Goal: Transaction & Acquisition: Purchase product/service

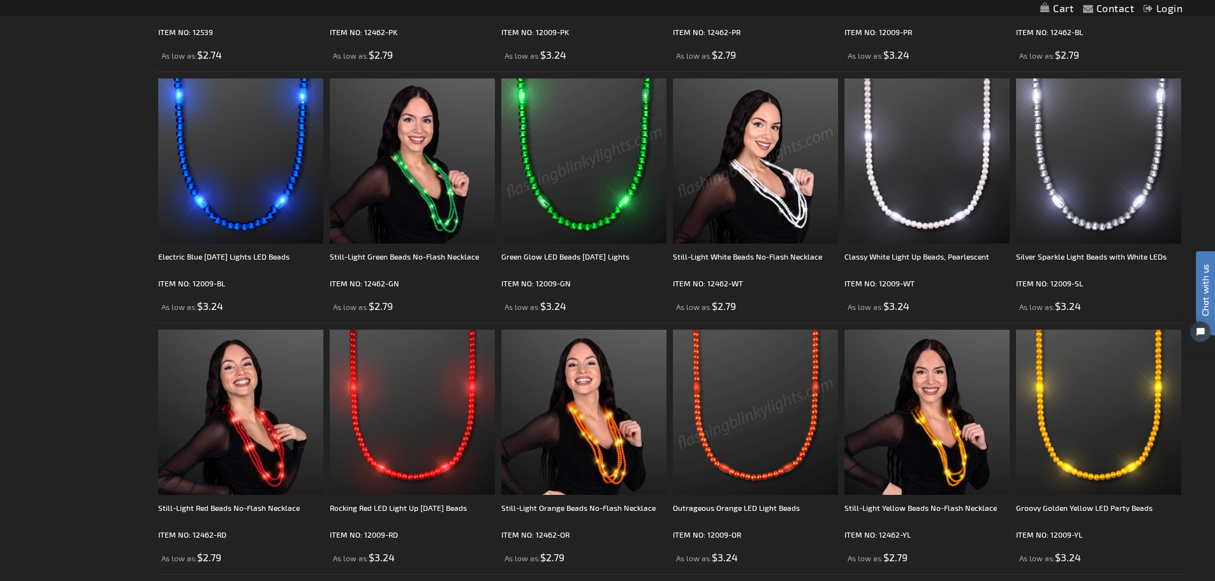
scroll to position [1148, 0]
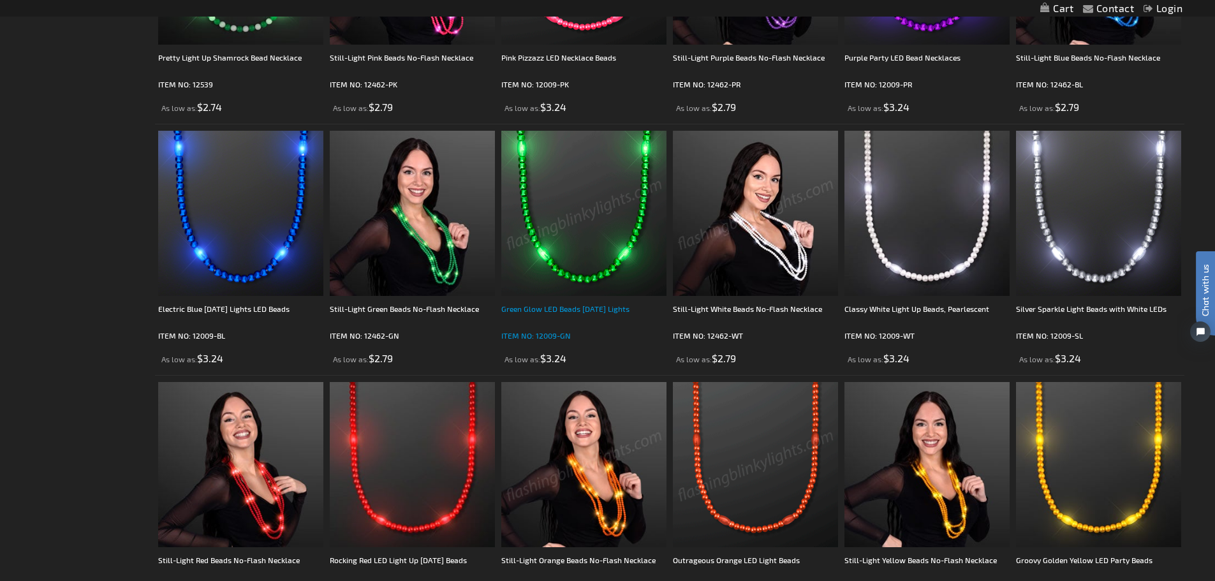
click at [577, 305] on div "Green Glow LED Beads [DATE] Lights" at bounding box center [583, 315] width 165 height 26
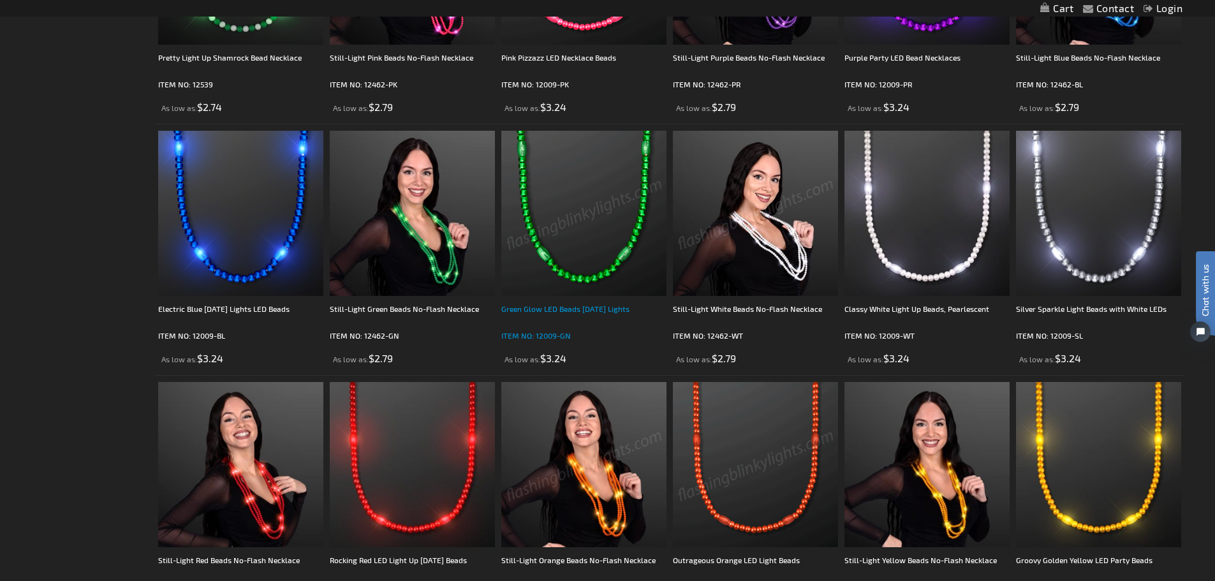
click at [552, 309] on div "Green Glow LED Beads [DATE] Lights" at bounding box center [583, 315] width 165 height 26
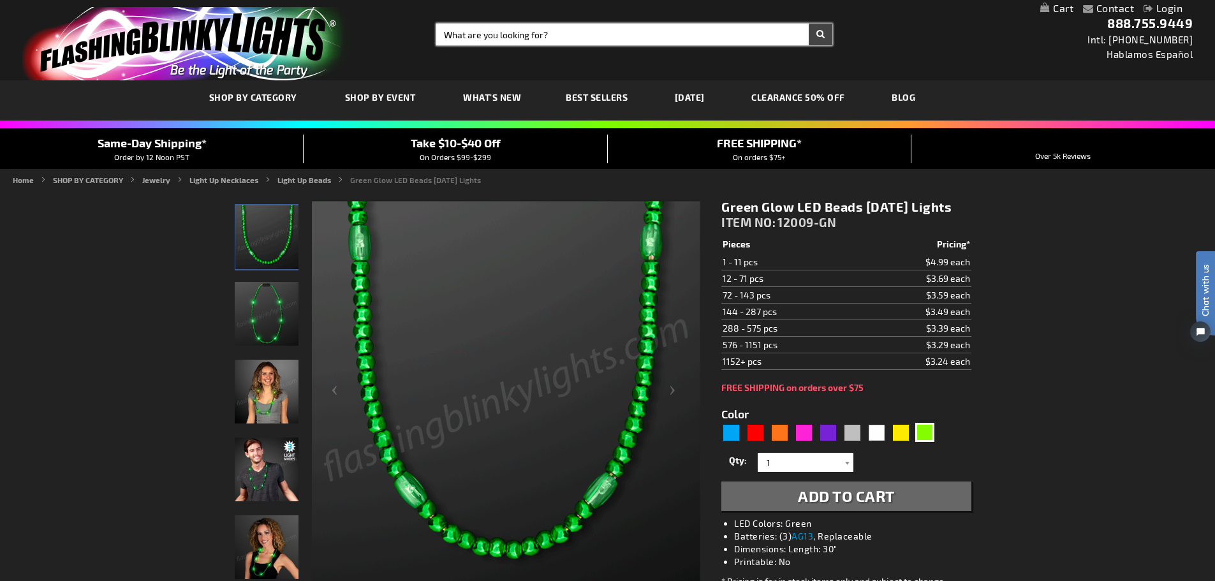
click at [548, 37] on input "Search" at bounding box center [634, 35] width 396 height 22
type input "still light bead necklaces"
click at [809, 24] on button "Search" at bounding box center [821, 35] width 24 height 22
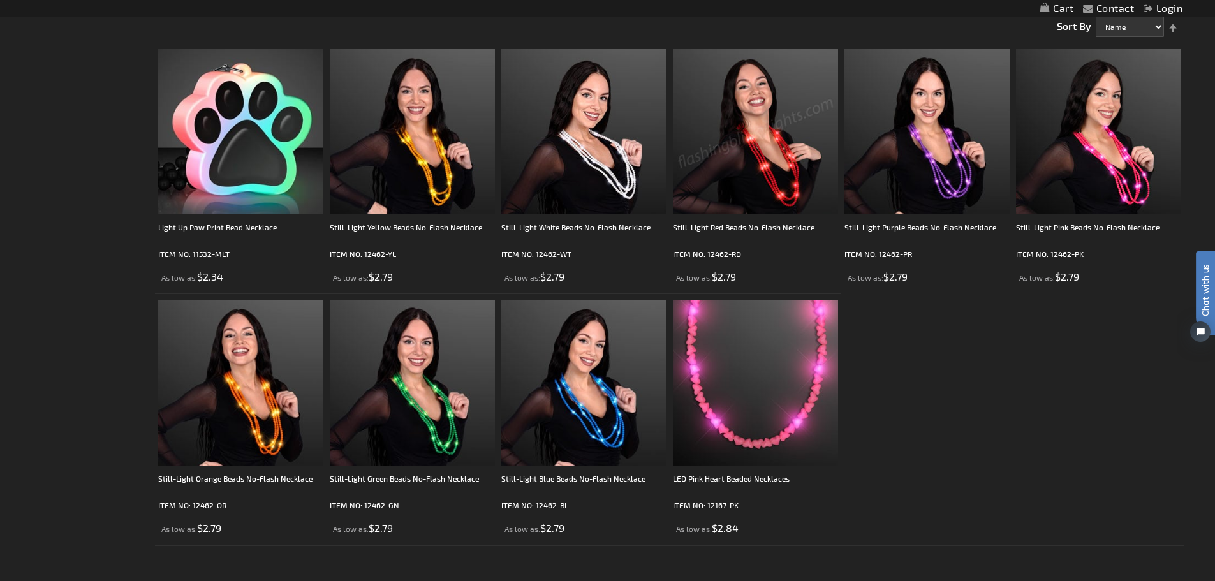
scroll to position [319, 0]
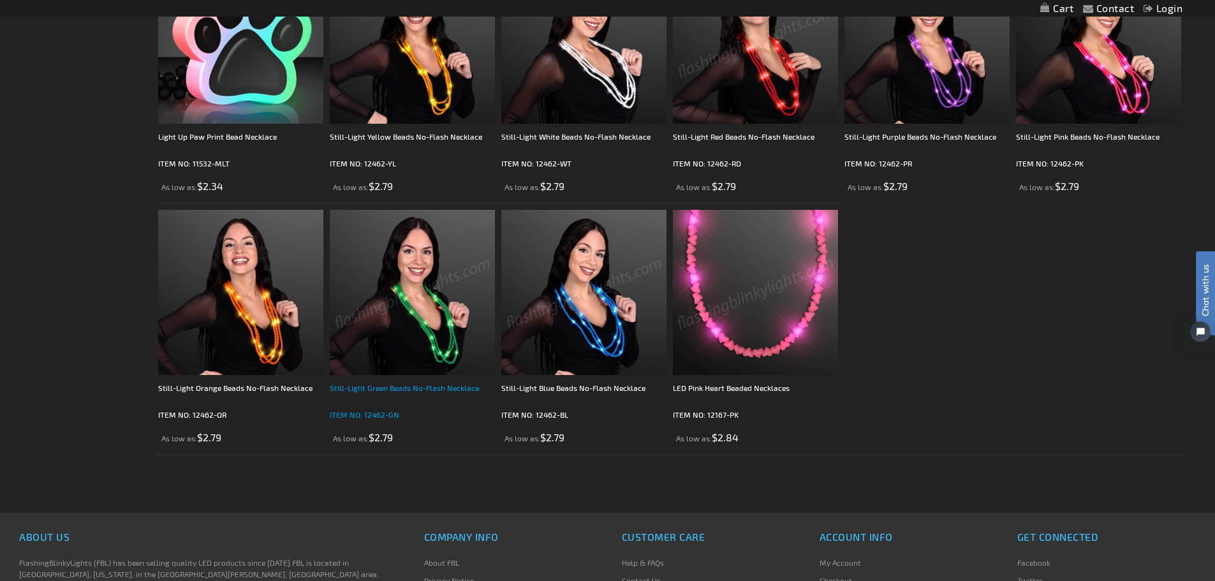
click at [388, 389] on div "Still-Light Green Beads No-Flash Necklace" at bounding box center [412, 394] width 165 height 26
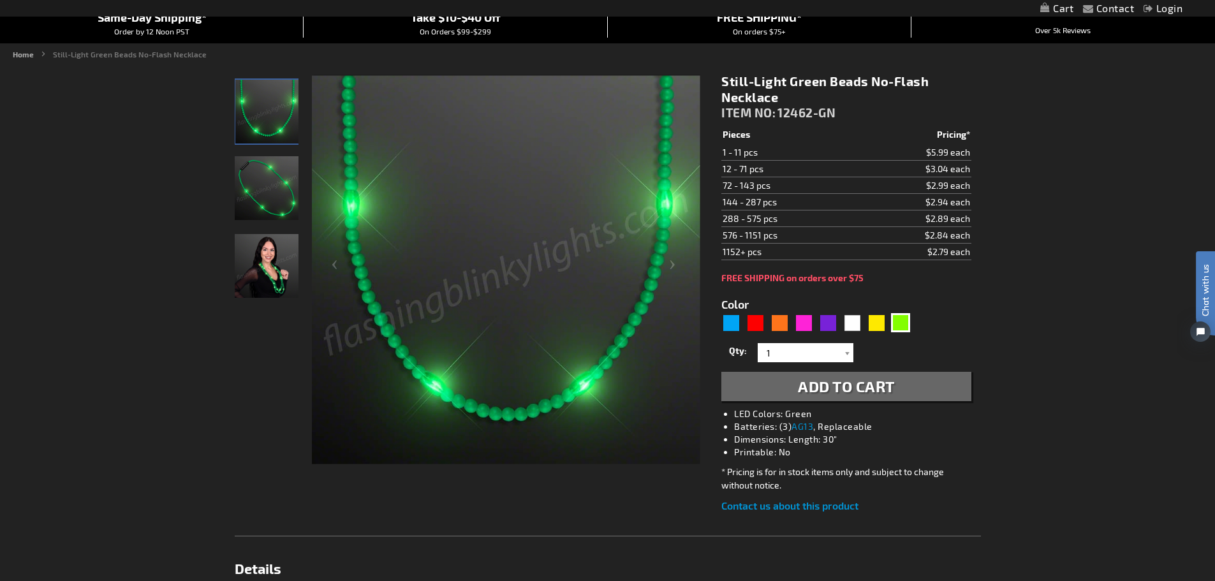
scroll to position [191, 0]
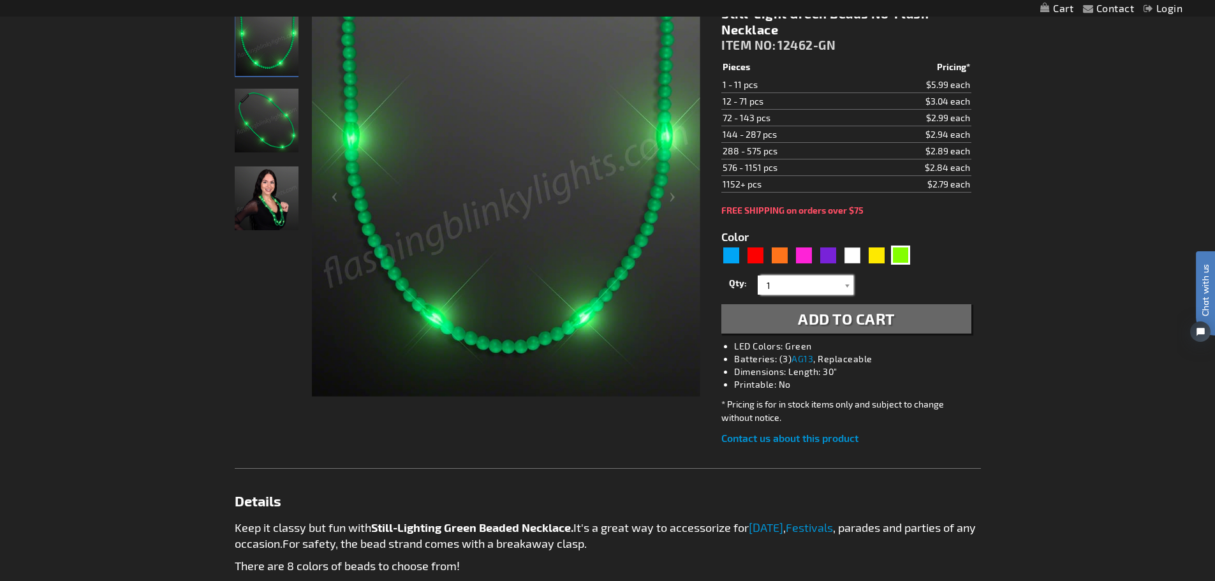
click at [819, 284] on input "1" at bounding box center [807, 284] width 92 height 19
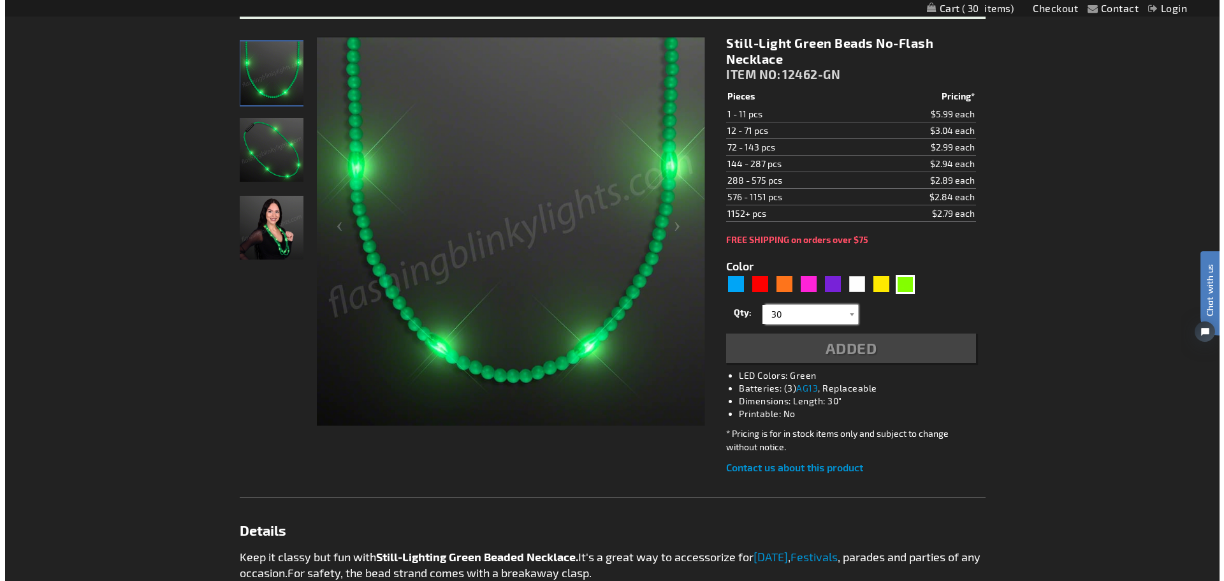
scroll to position [221, 0]
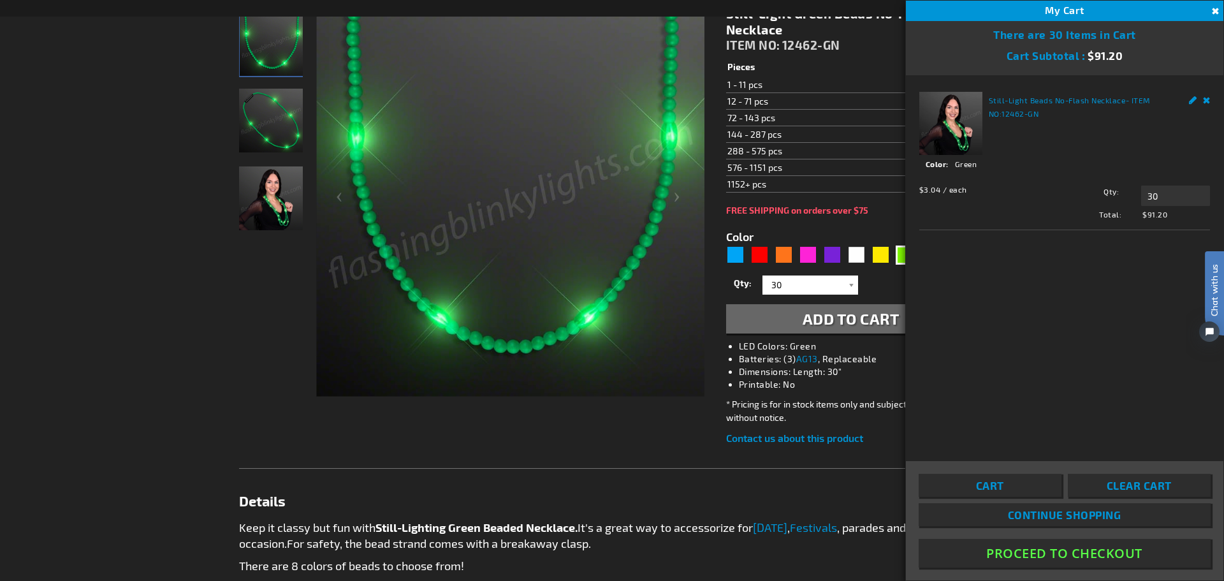
click at [1109, 483] on span "Clear Cart" at bounding box center [1139, 485] width 65 height 13
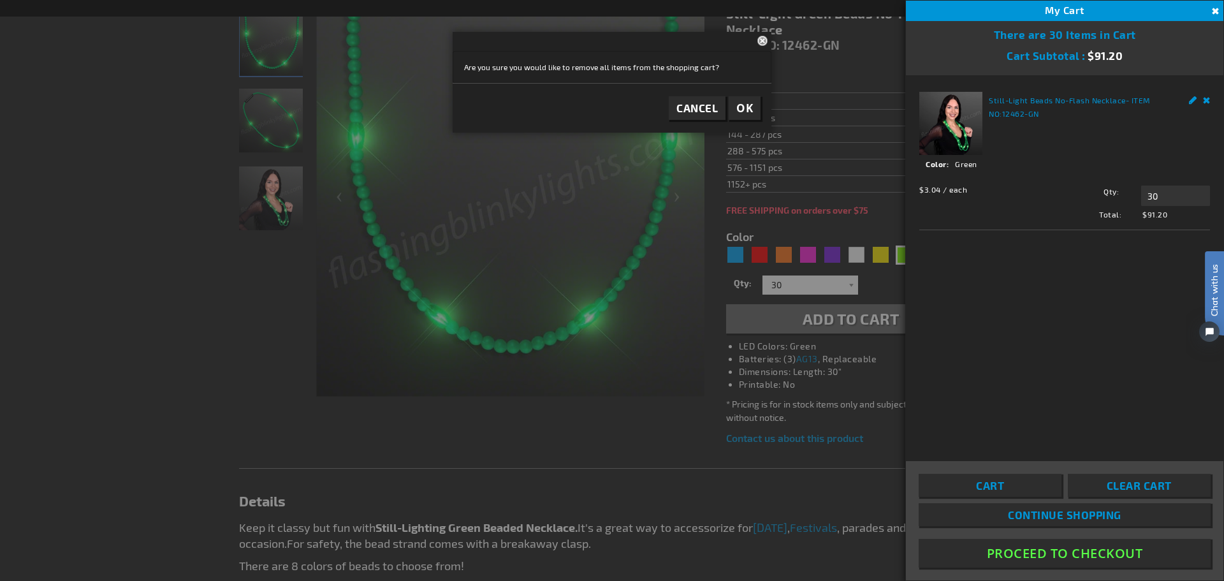
click at [751, 107] on span "OK" at bounding box center [744, 108] width 17 height 15
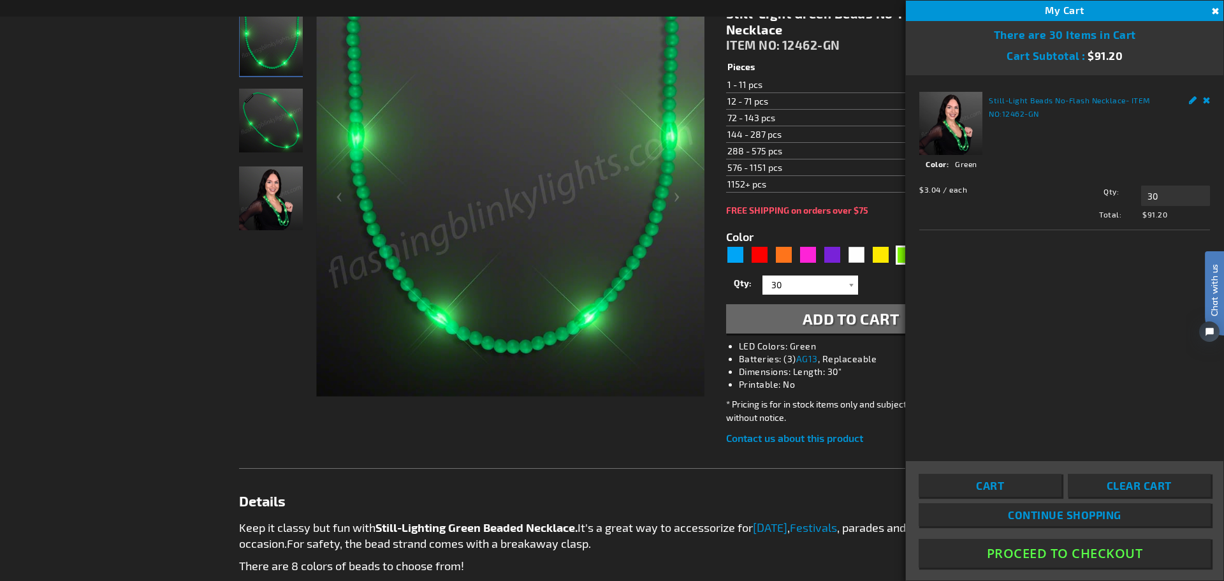
click at [1122, 485] on span "Clear Cart" at bounding box center [1139, 485] width 65 height 13
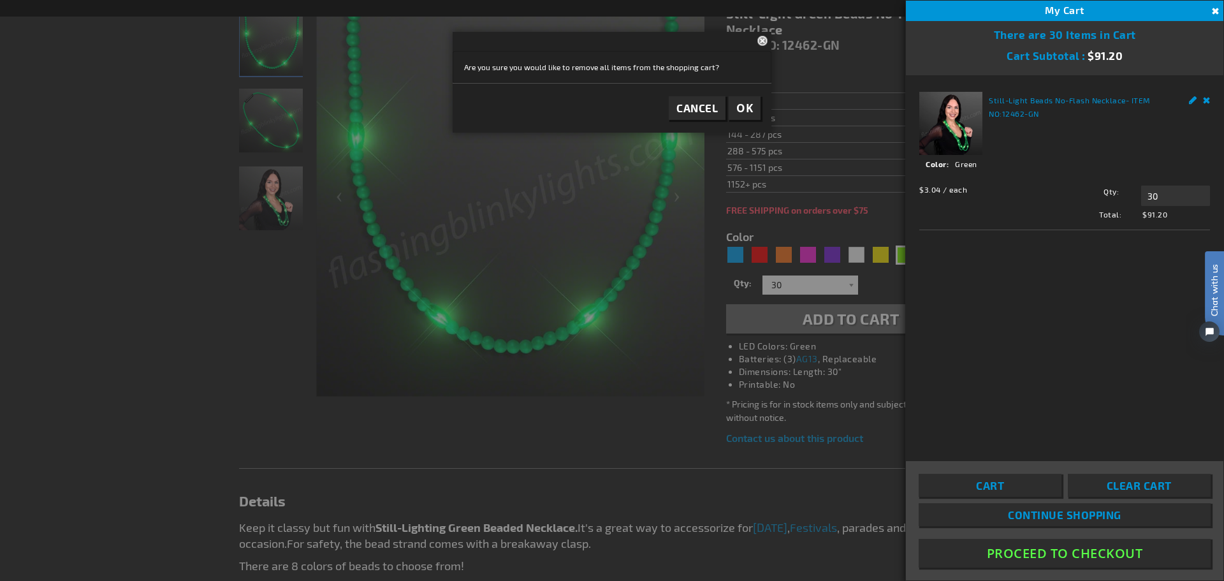
click at [741, 106] on span "OK" at bounding box center [744, 108] width 17 height 15
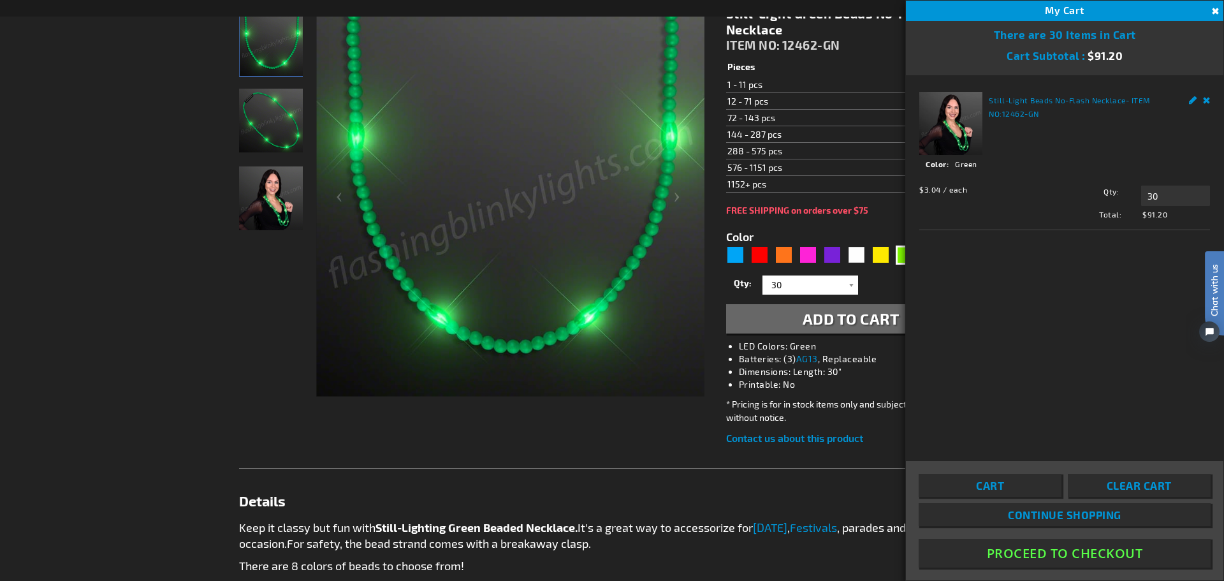
click at [870, 485] on div "Details Keep it classy but fun with Still-Lighting Green Beaded Necklace. It's …" at bounding box center [612, 557] width 746 height 179
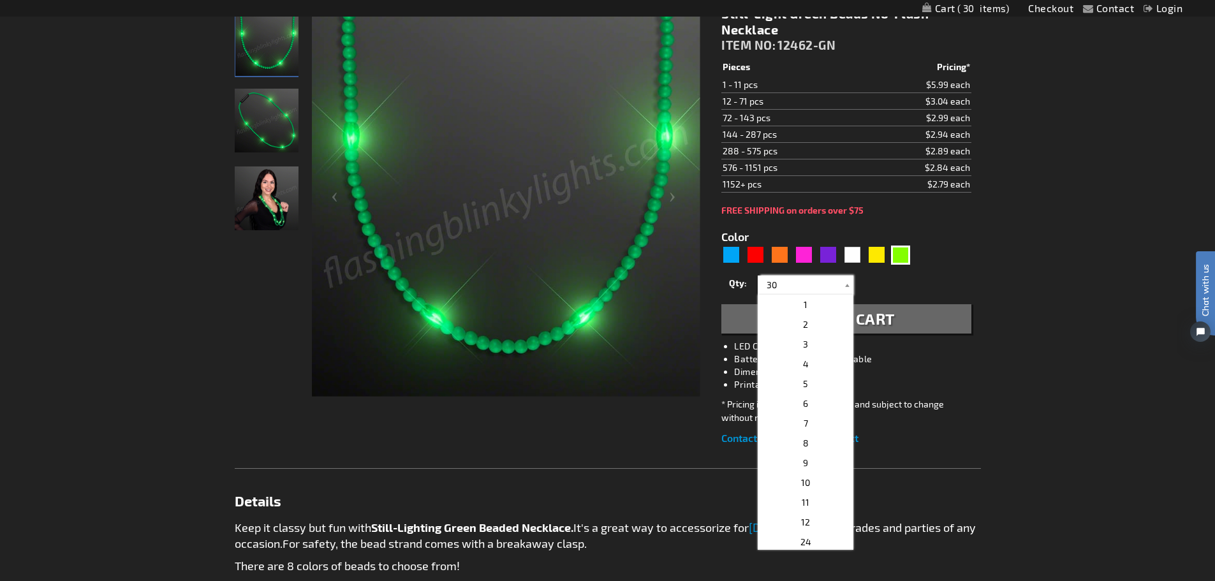
type input "3"
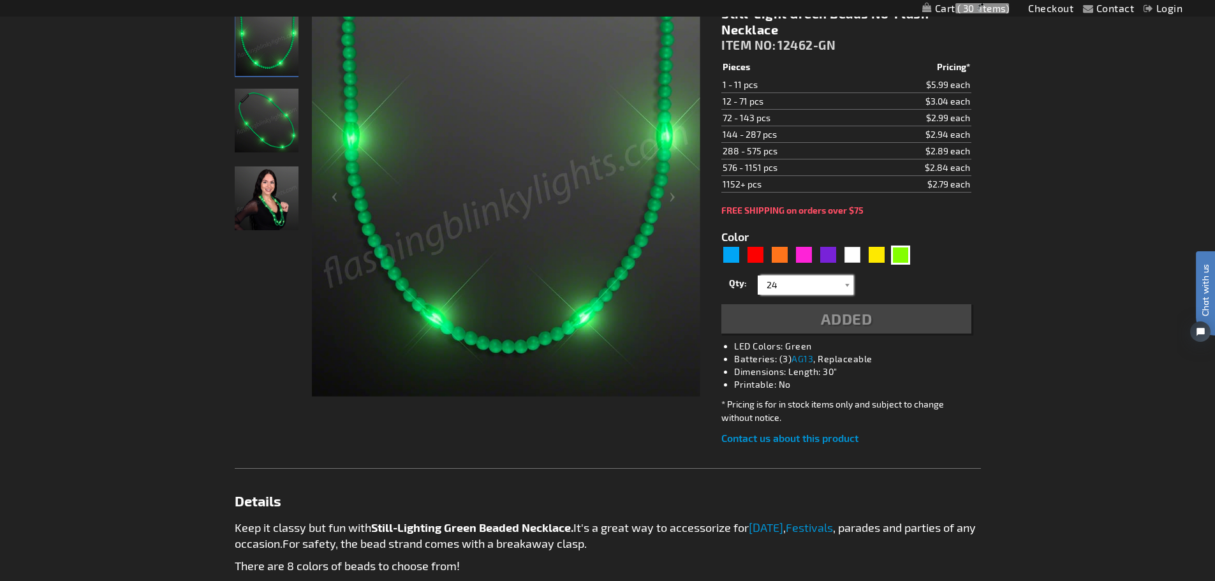
type input "24"
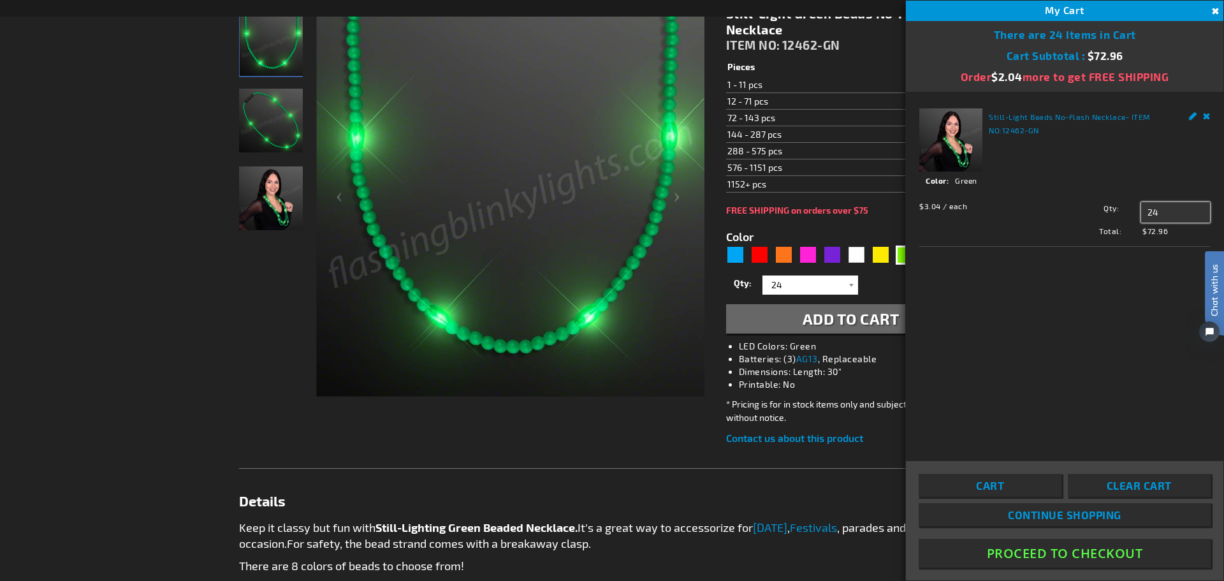
click at [1161, 212] on input "24" at bounding box center [1175, 212] width 69 height 20
type input "25"
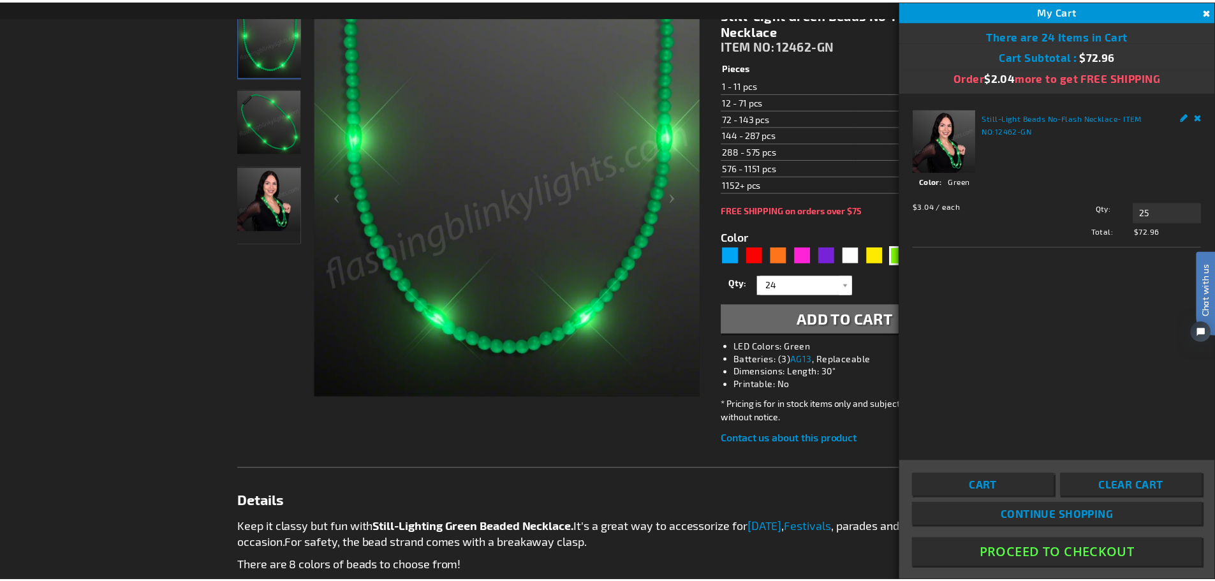
scroll to position [191, 0]
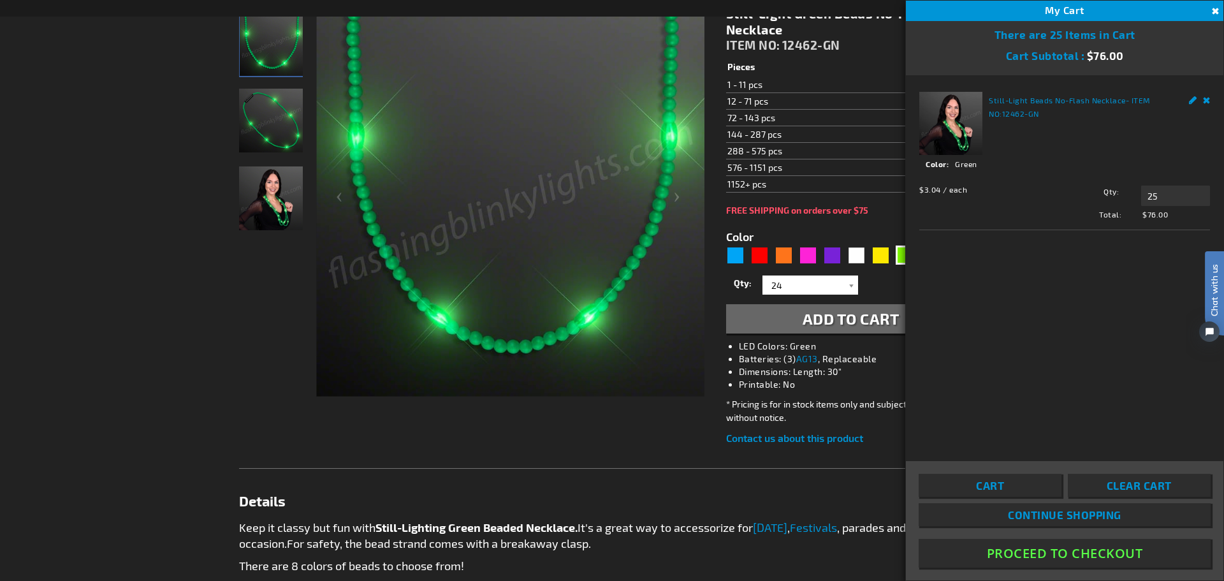
click at [1214, 10] on button "Close" at bounding box center [1214, 11] width 14 height 14
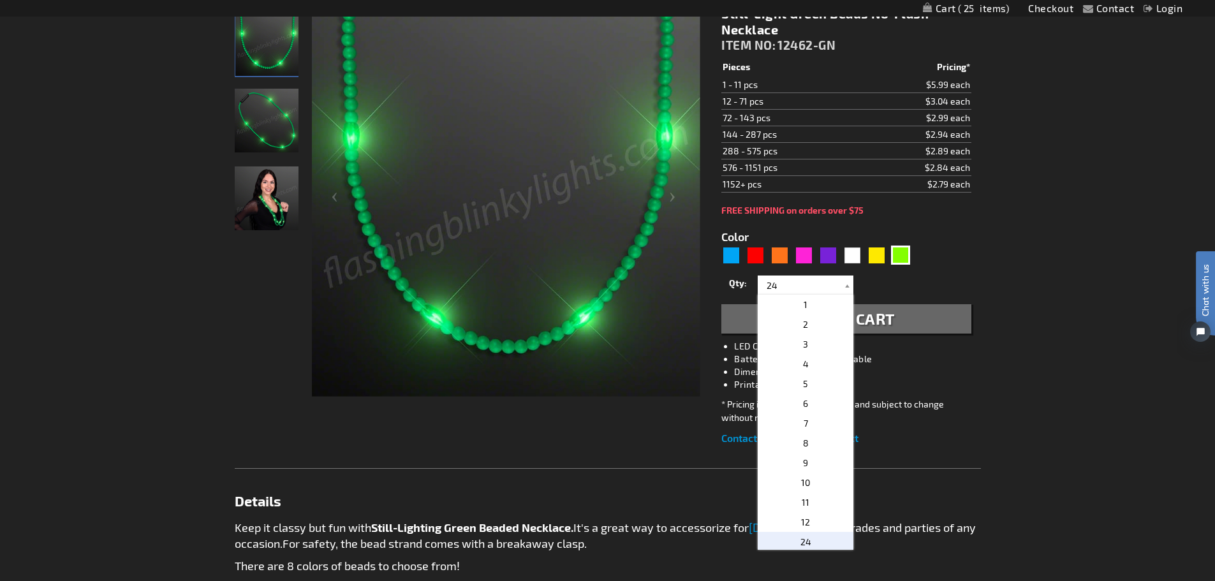
click at [1102, 207] on div "Contact Compare Products Checkout Login Skip to Content My Cart 25 25 items My …" at bounding box center [607, 537] width 1215 height 1456
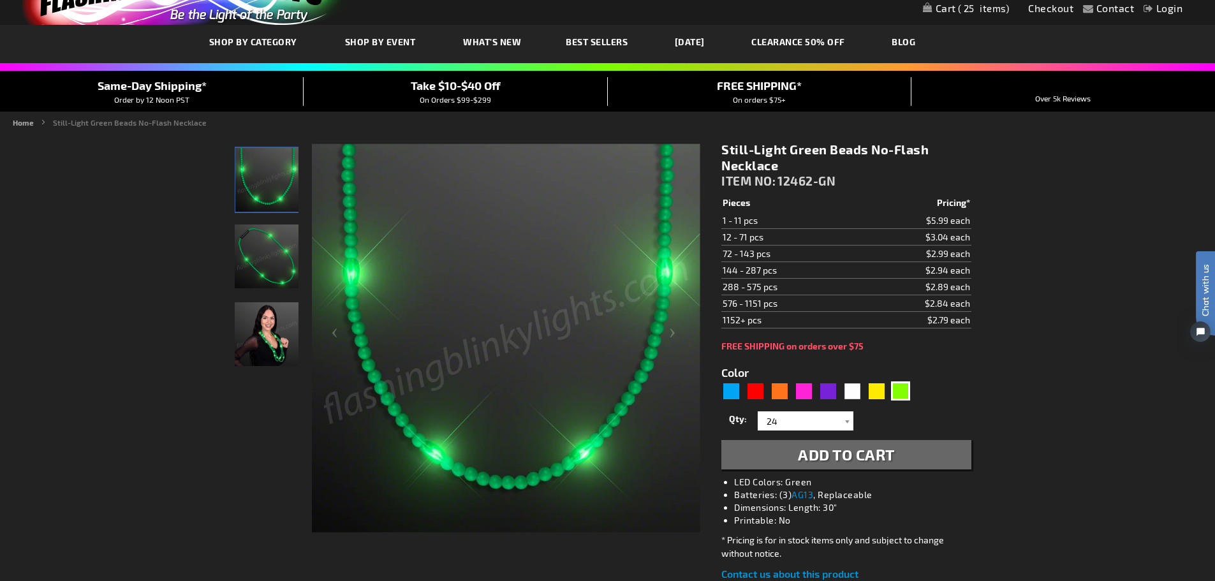
scroll to position [0, 0]
